Goal: Task Accomplishment & Management: Manage account settings

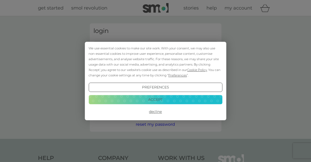
click at [155, 108] on button "Decline" at bounding box center [154, 111] width 133 height 9
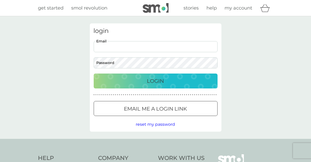
click at [127, 47] on input "Email" at bounding box center [156, 46] width 124 height 11
type input "Lauragene@gmail.com"
click at [158, 82] on p "Login" at bounding box center [155, 81] width 17 height 8
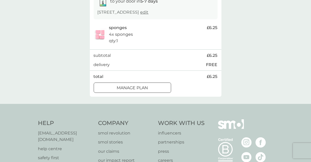
scroll to position [96, 0]
click at [141, 86] on div at bounding box center [132, 87] width 19 height 5
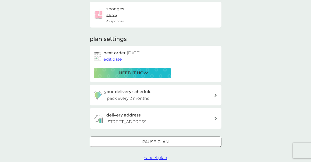
scroll to position [42, 0]
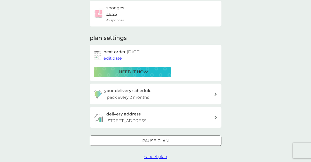
click at [109, 57] on span "edit date" at bounding box center [113, 58] width 18 height 5
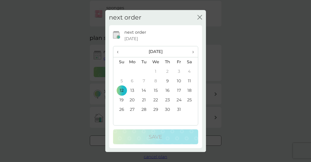
click at [192, 53] on span "›" at bounding box center [190, 51] width 5 height 11
click at [178, 83] on td "7" at bounding box center [179, 82] width 12 height 10
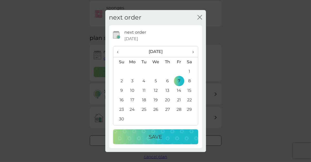
click at [166, 140] on div "Save" at bounding box center [155, 137] width 75 height 8
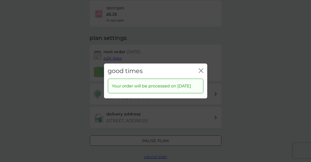
click at [200, 69] on icon "close" at bounding box center [200, 71] width 2 height 4
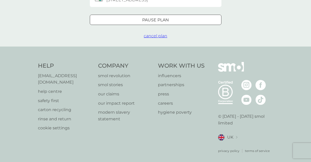
scroll to position [0, 0]
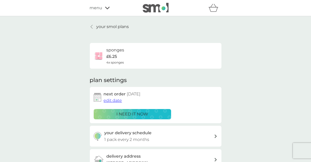
click at [111, 27] on p "your smol plans" at bounding box center [112, 26] width 32 height 7
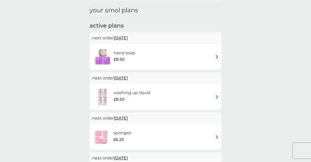
scroll to position [70, 0]
